Goal: Contribute content: Contribute content

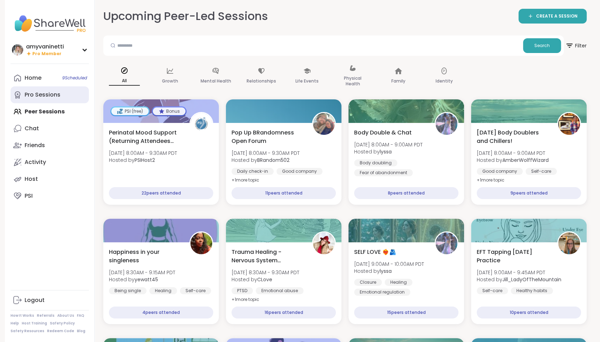
click at [47, 95] on div "Pro Sessions" at bounding box center [43, 95] width 36 height 8
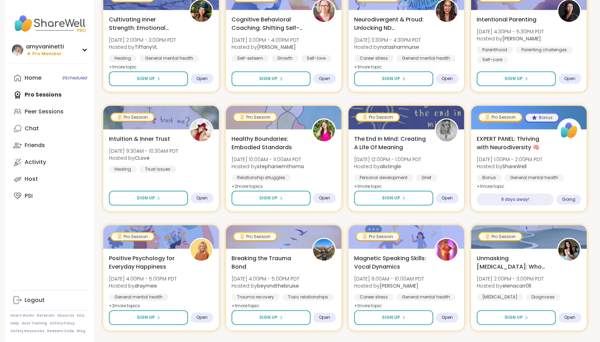
scroll to position [802, 0]
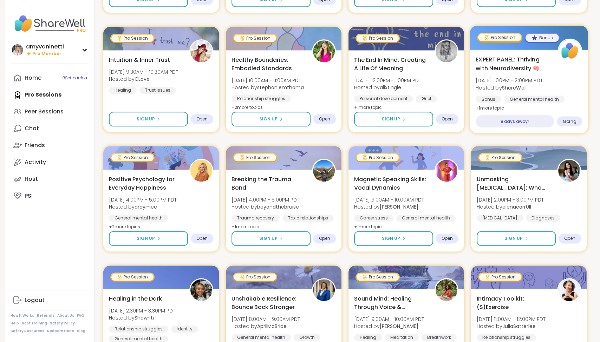
click at [493, 57] on span "EXPERT PANEL: Thriving with Neurodiversity 🧠" at bounding box center [512, 63] width 74 height 17
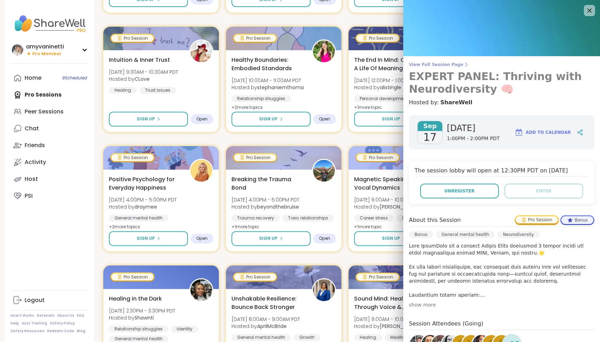
click at [444, 65] on span "View Full Session Page" at bounding box center [501, 65] width 185 height 6
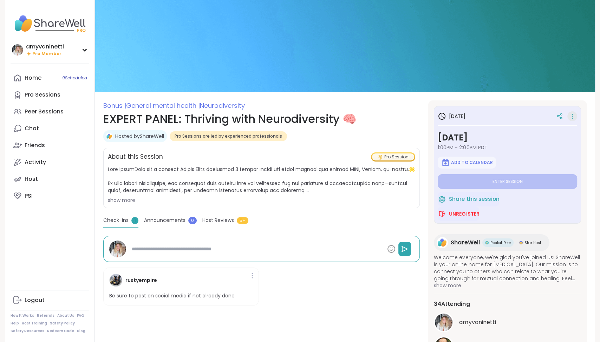
click at [572, 116] on icon at bounding box center [571, 116] width 7 height 10
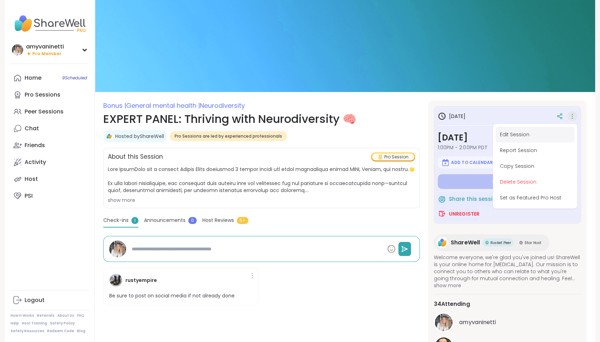
click at [527, 134] on button "Edit Session" at bounding box center [534, 135] width 79 height 16
type textarea "*"
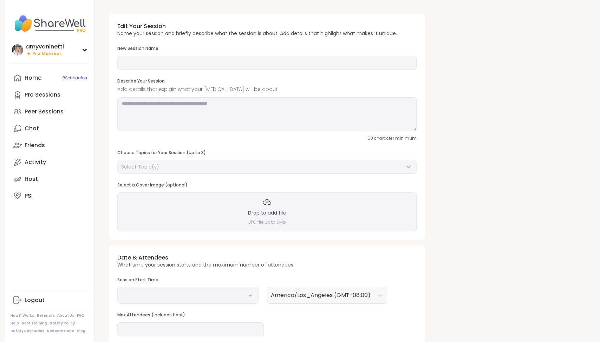
type input "**********"
type textarea "**********"
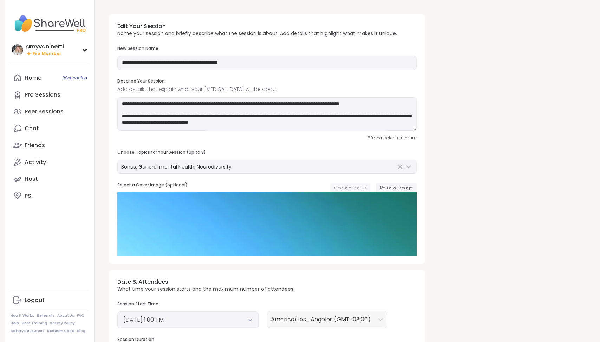
click at [349, 189] on span "Change image" at bounding box center [350, 188] width 32 height 6
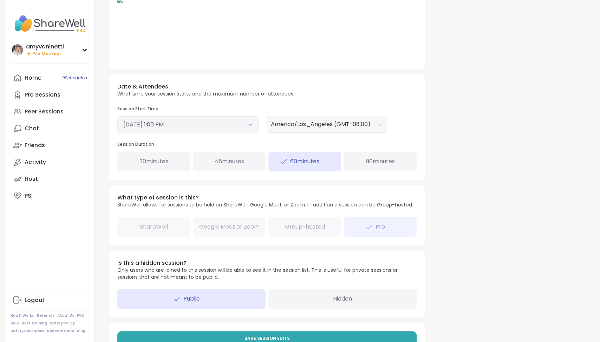
scroll to position [219, 0]
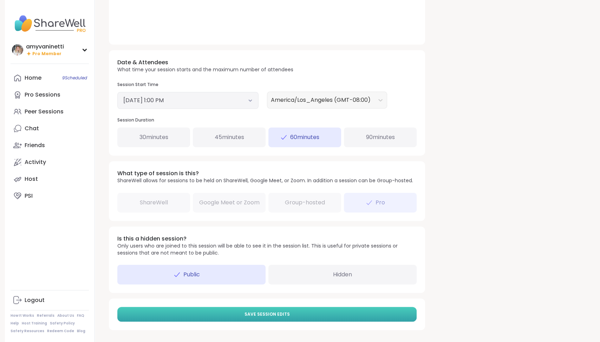
click at [289, 314] on button "Save Session Edits" at bounding box center [266, 314] width 299 height 15
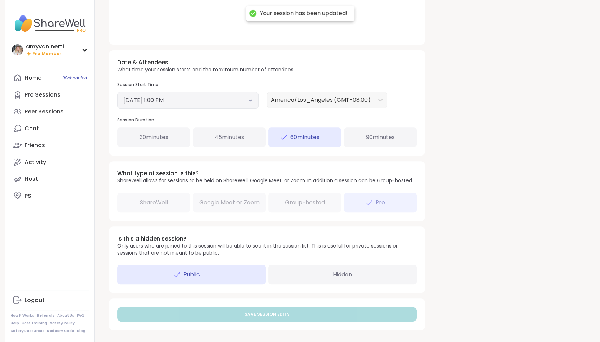
scroll to position [0, 0]
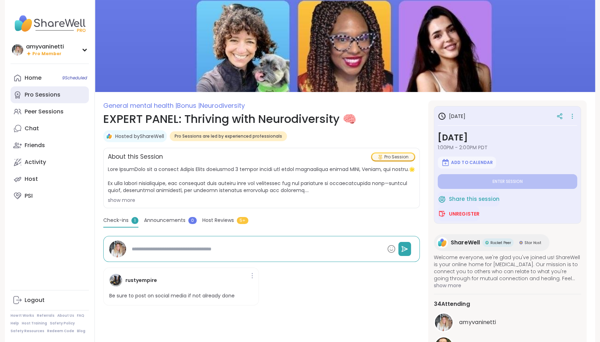
click at [49, 95] on div "Pro Sessions" at bounding box center [43, 95] width 36 height 8
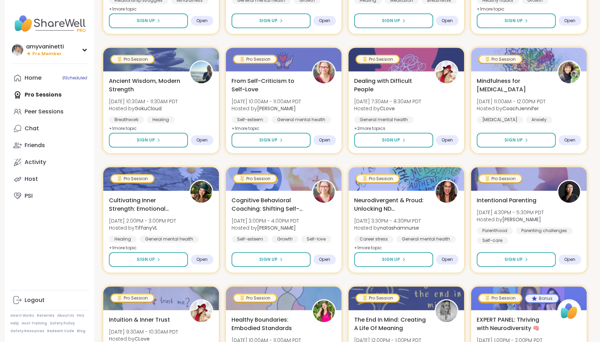
scroll to position [658, 0]
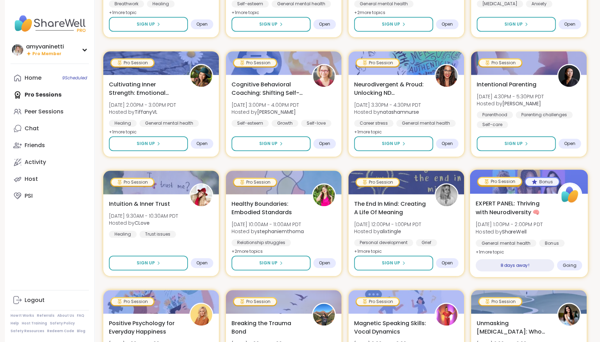
click at [491, 202] on span "EXPERT PANEL: Thriving with Neurodiversity 🧠" at bounding box center [512, 207] width 74 height 17
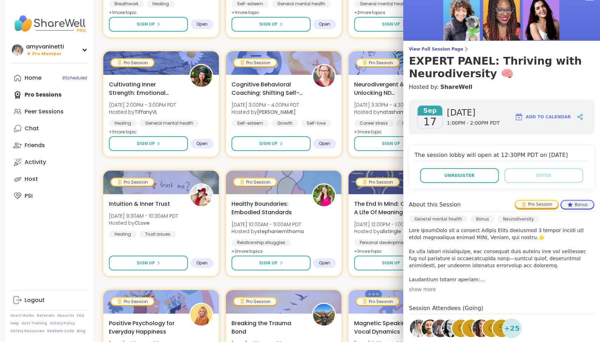
scroll to position [0, 0]
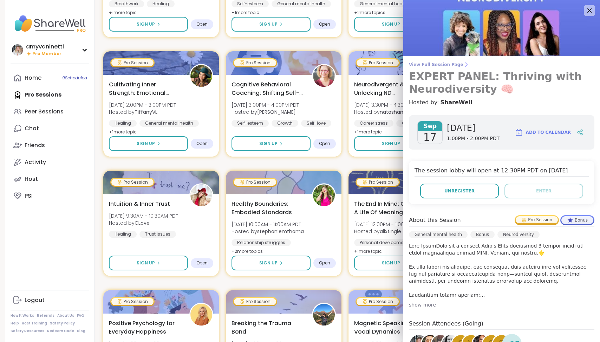
click at [440, 64] on span "View Full Session Page" at bounding box center [501, 65] width 185 height 6
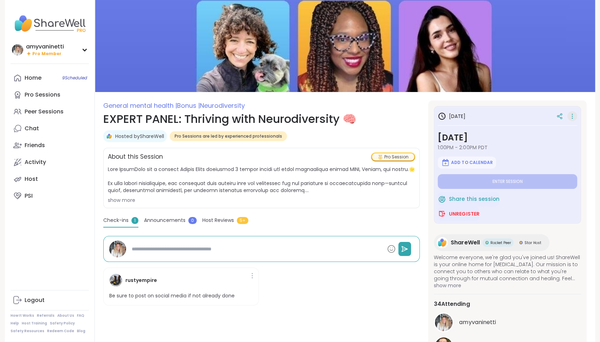
click at [573, 115] on icon at bounding box center [571, 116] width 7 height 10
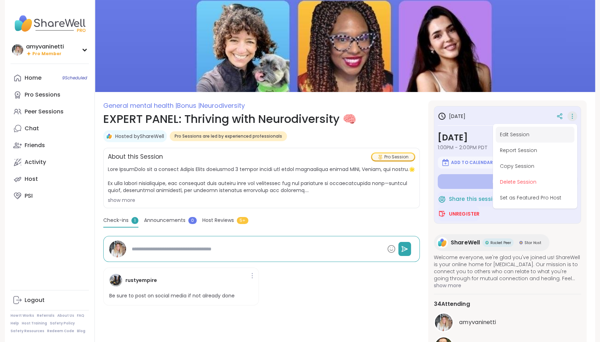
click at [537, 134] on button "Edit Session" at bounding box center [534, 135] width 79 height 16
type textarea "*"
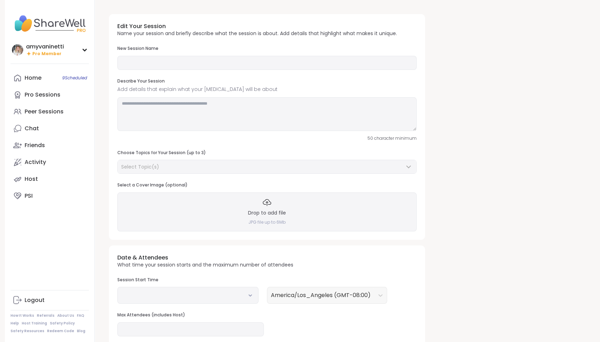
type input "**********"
type textarea "**********"
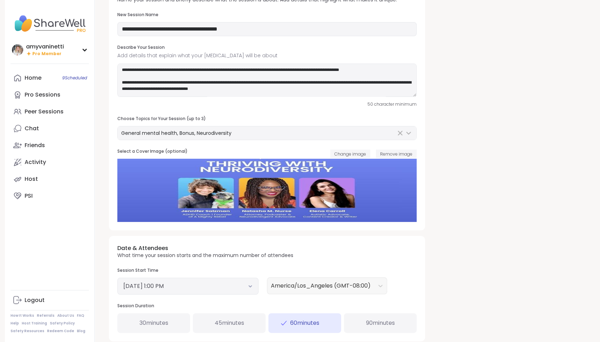
scroll to position [35, 0]
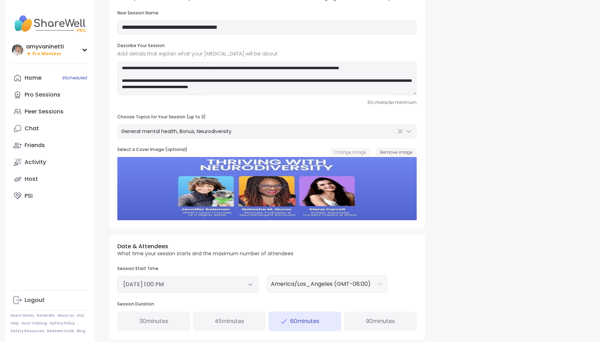
click at [351, 152] on span "Change image" at bounding box center [350, 152] width 32 height 6
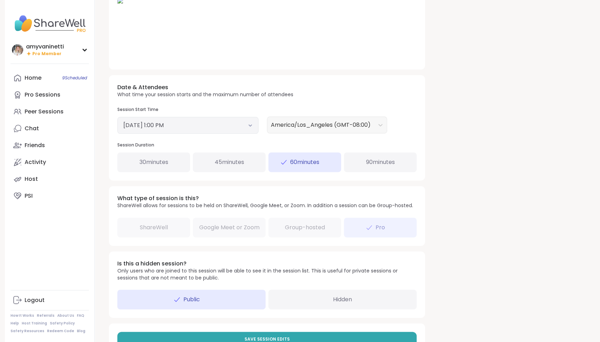
scroll to position [219, 0]
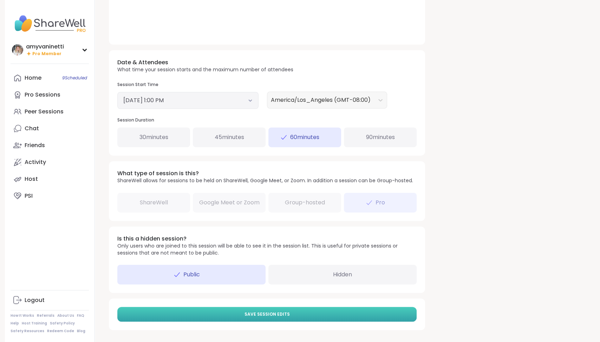
click at [279, 314] on span "Save Session Edits" at bounding box center [266, 314] width 45 height 6
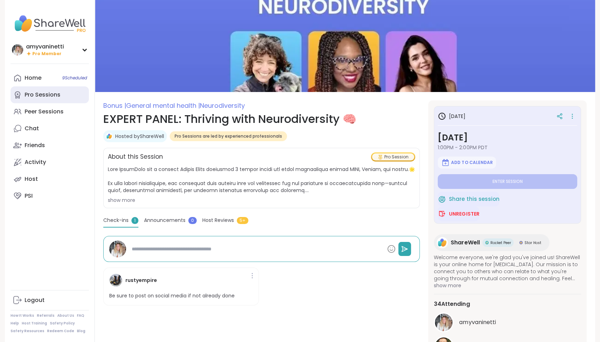
click at [46, 98] on div "Pro Sessions" at bounding box center [43, 95] width 36 height 8
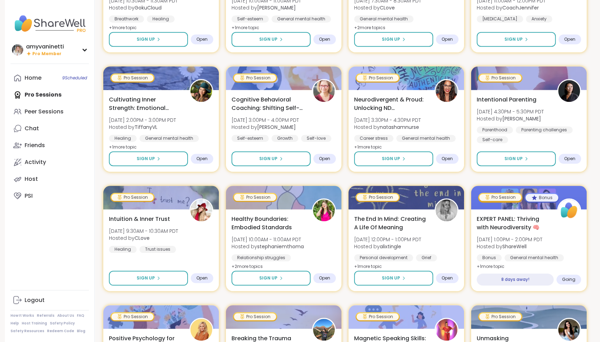
scroll to position [644, 0]
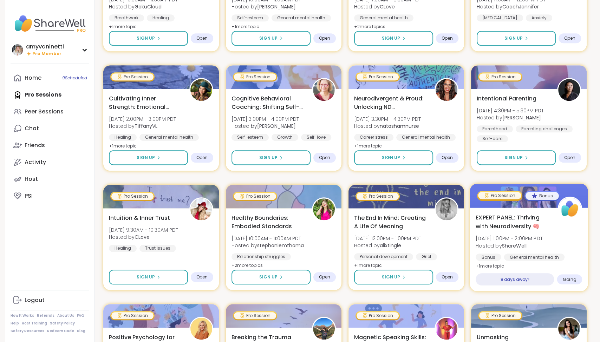
click at [508, 216] on span "EXPERT PANEL: Thriving with Neurodiversity 🧠" at bounding box center [512, 221] width 74 height 17
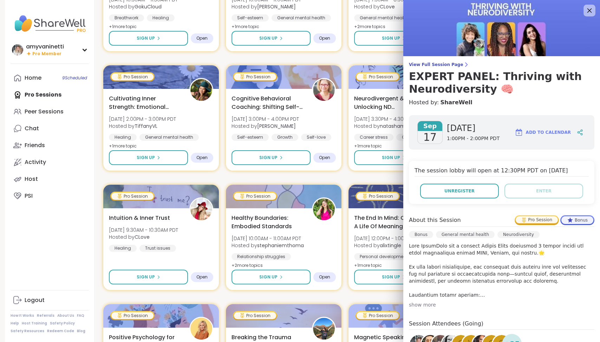
click at [588, 11] on icon at bounding box center [589, 10] width 9 height 9
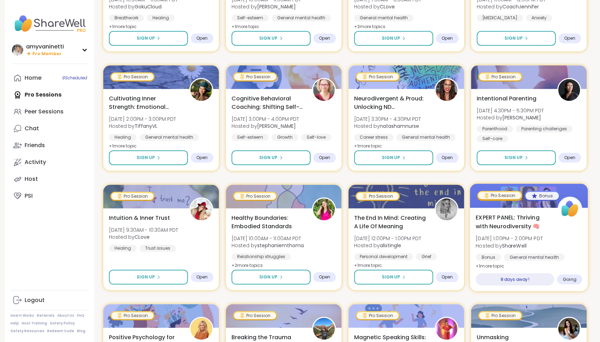
click at [504, 215] on span "EXPERT PANEL: Thriving with Neurodiversity 🧠" at bounding box center [512, 221] width 74 height 17
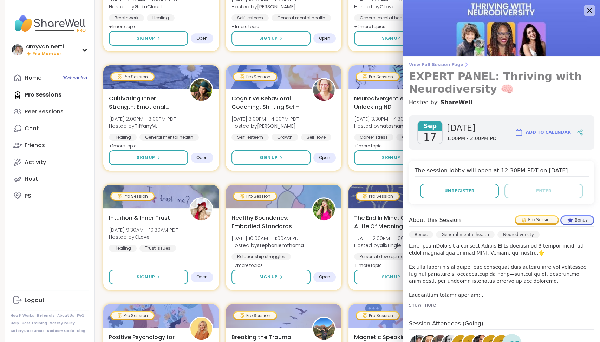
click at [448, 62] on span "View Full Session Page" at bounding box center [501, 65] width 185 height 6
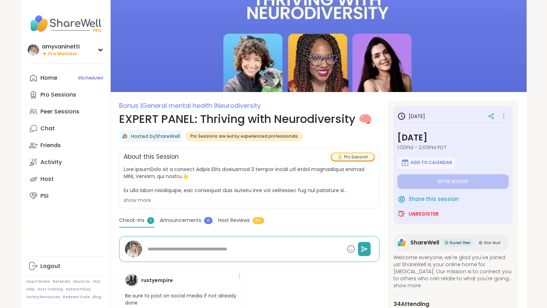
click at [542, 87] on div "[PERSON_NAME] Pro Member [PERSON_NAME] Pro Member Profile Membership Settings H…" at bounding box center [273, 208] width 547 height 417
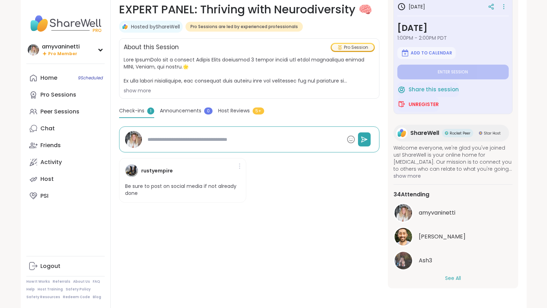
click at [240, 165] on div at bounding box center [239, 165] width 7 height 11
click at [211, 212] on div "Bonus | General mental health | Neurodiversity EXPERT PANEL: Thriving with Neur…" at bounding box center [249, 139] width 260 height 297
click at [450, 280] on button "See All" at bounding box center [453, 278] width 16 height 7
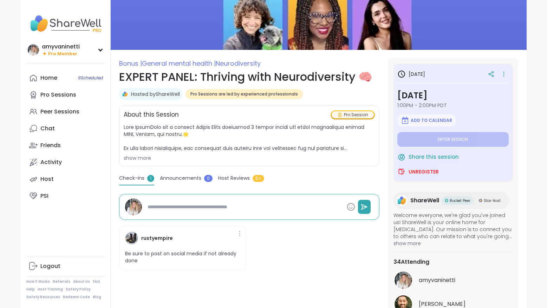
scroll to position [0, 0]
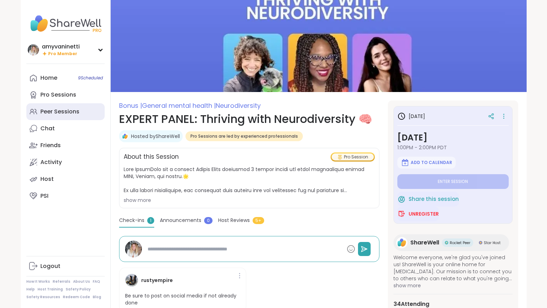
click at [54, 112] on div "Peer Sessions" at bounding box center [59, 112] width 39 height 8
type textarea "*"
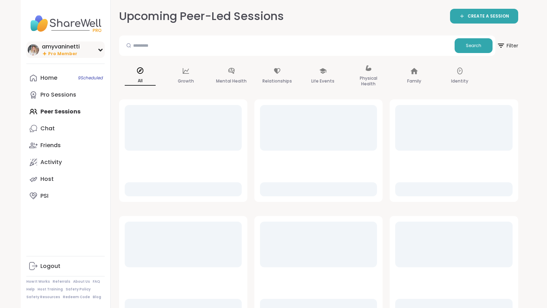
click at [65, 49] on div "amyvaninetti" at bounding box center [61, 47] width 38 height 8
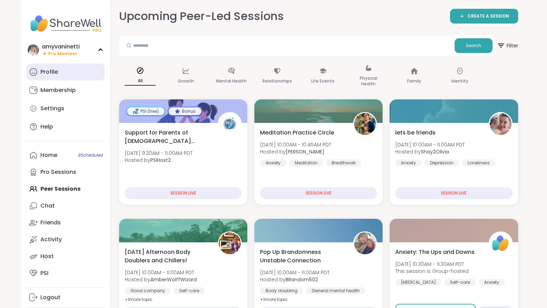
click at [53, 73] on div "Profile" at bounding box center [49, 72] width 18 height 8
